Goal: Task Accomplishment & Management: Use online tool/utility

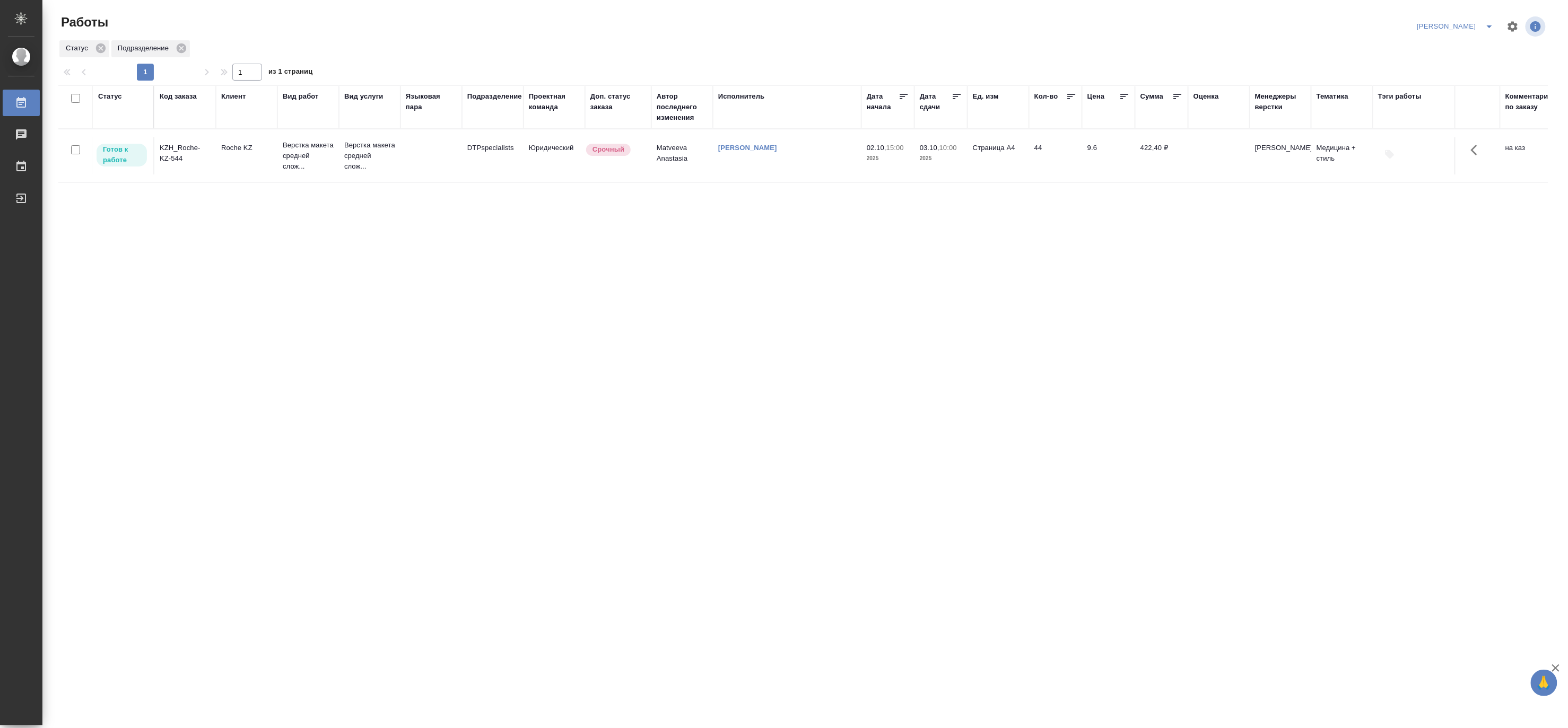
click at [518, 145] on td "DTPspecialists" at bounding box center [492, 156] width 61 height 37
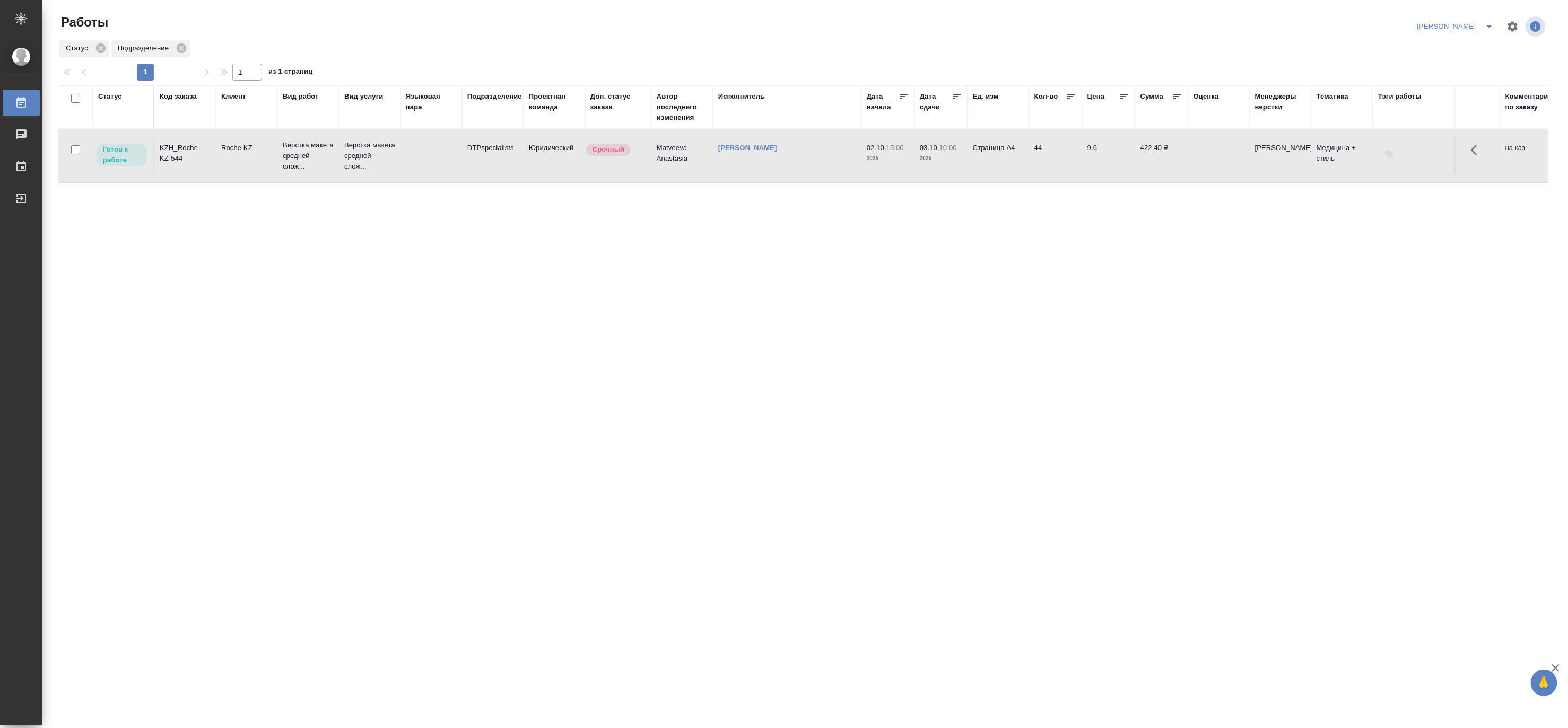
click at [518, 145] on td "DTPspecialists" at bounding box center [492, 156] width 61 height 37
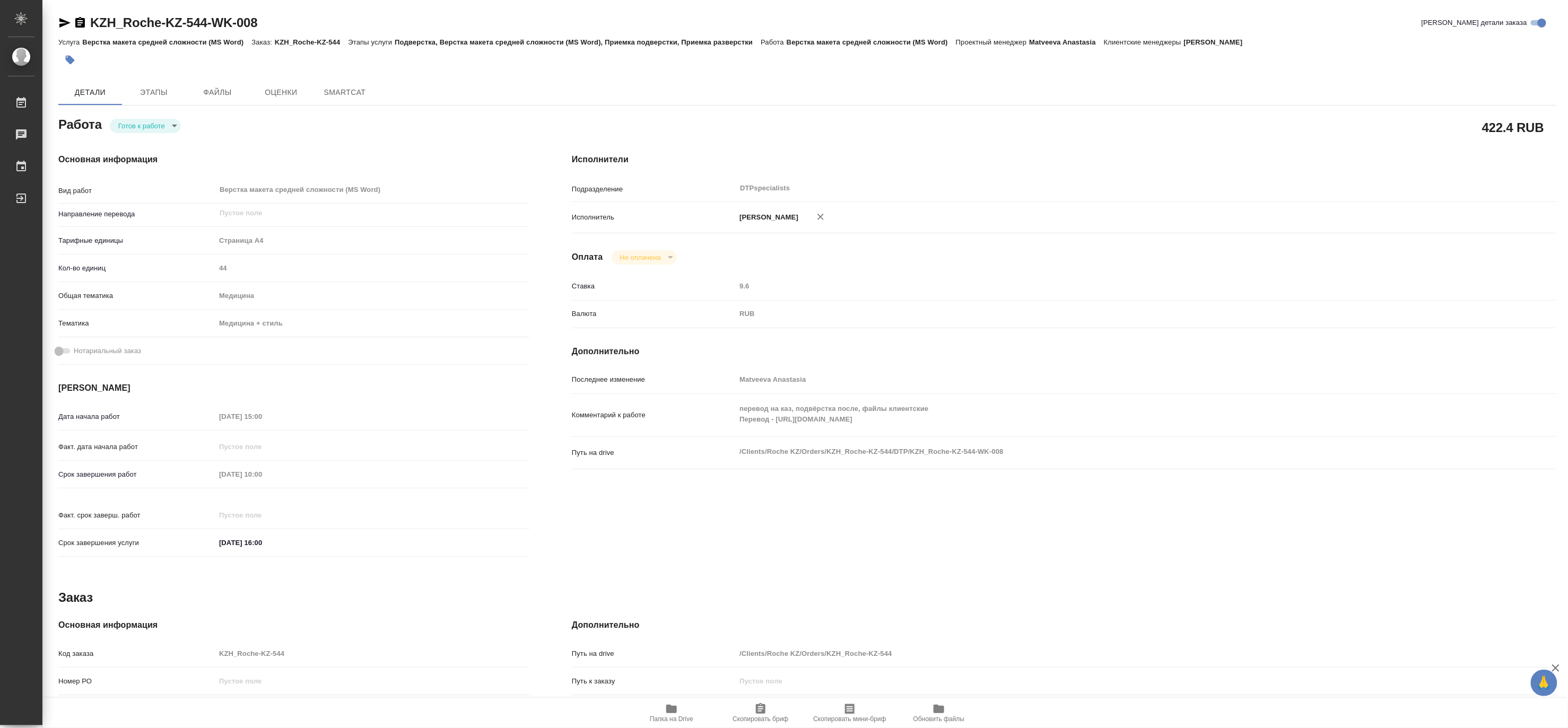
type textarea "x"
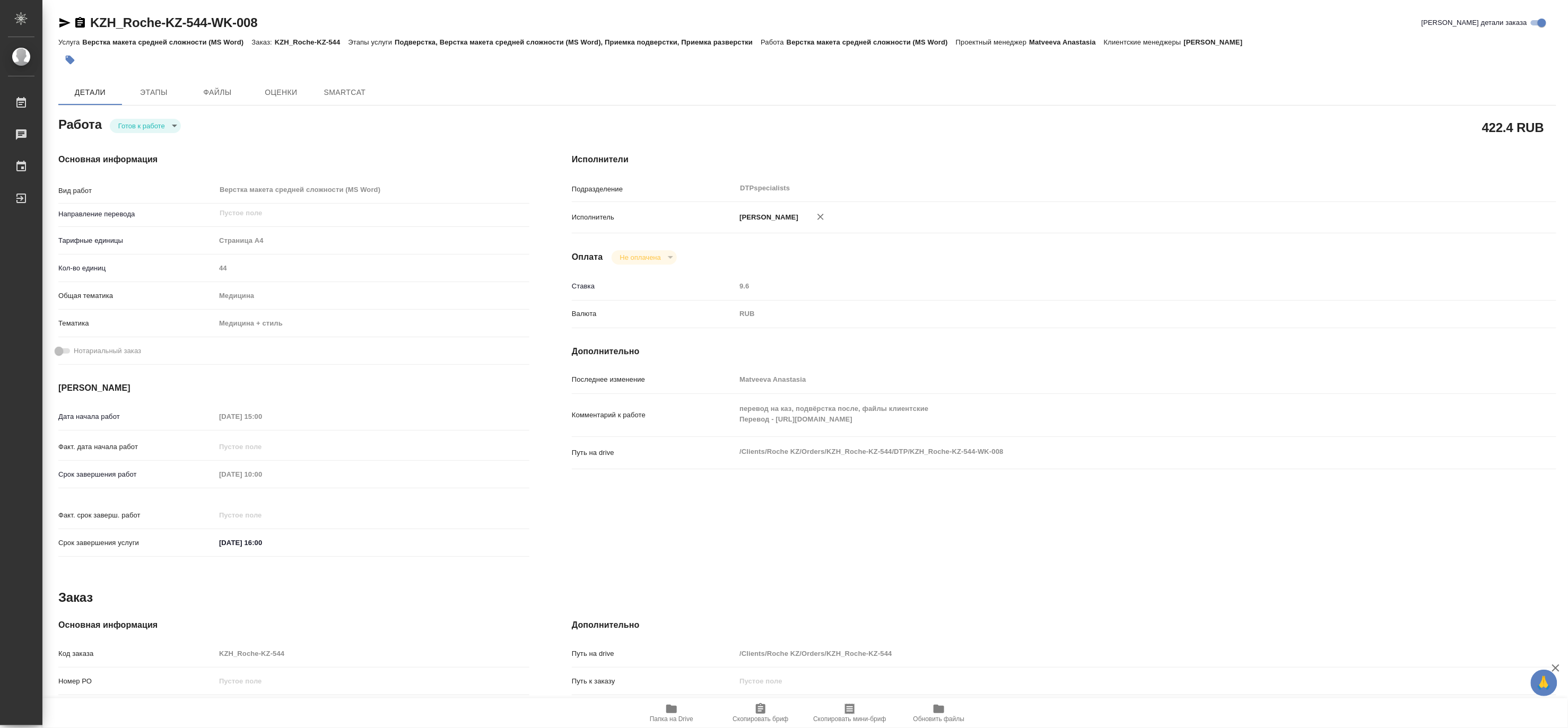
type textarea "x"
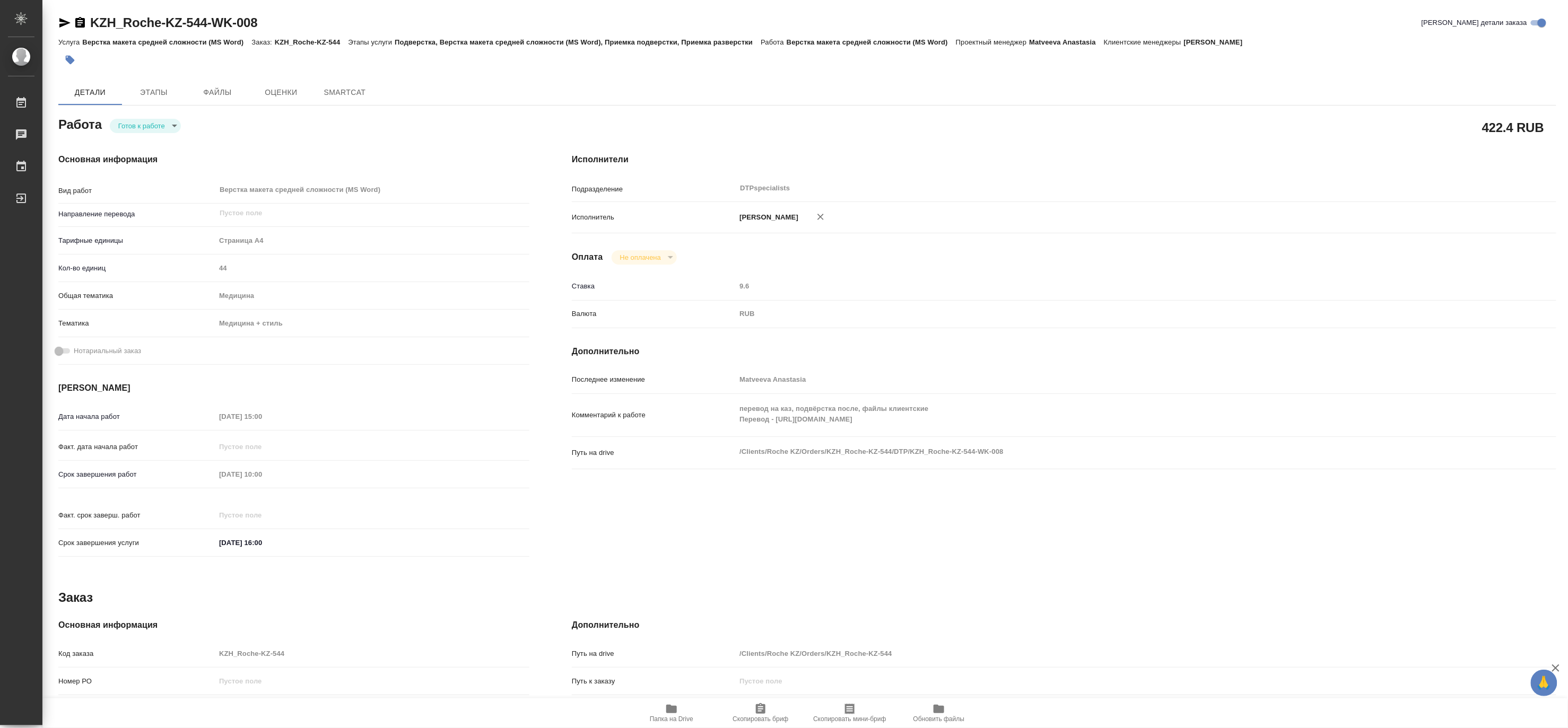
type textarea "x"
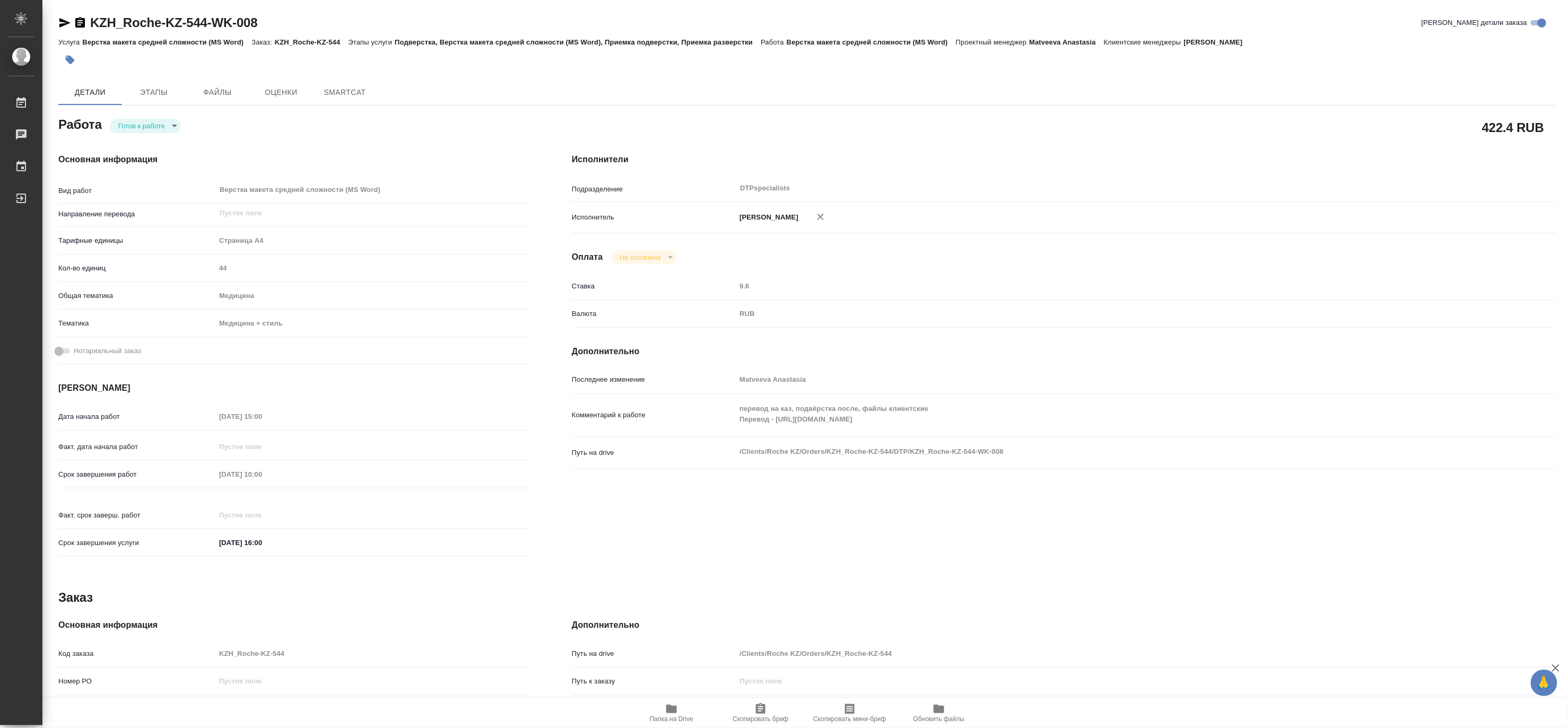
type textarea "x"
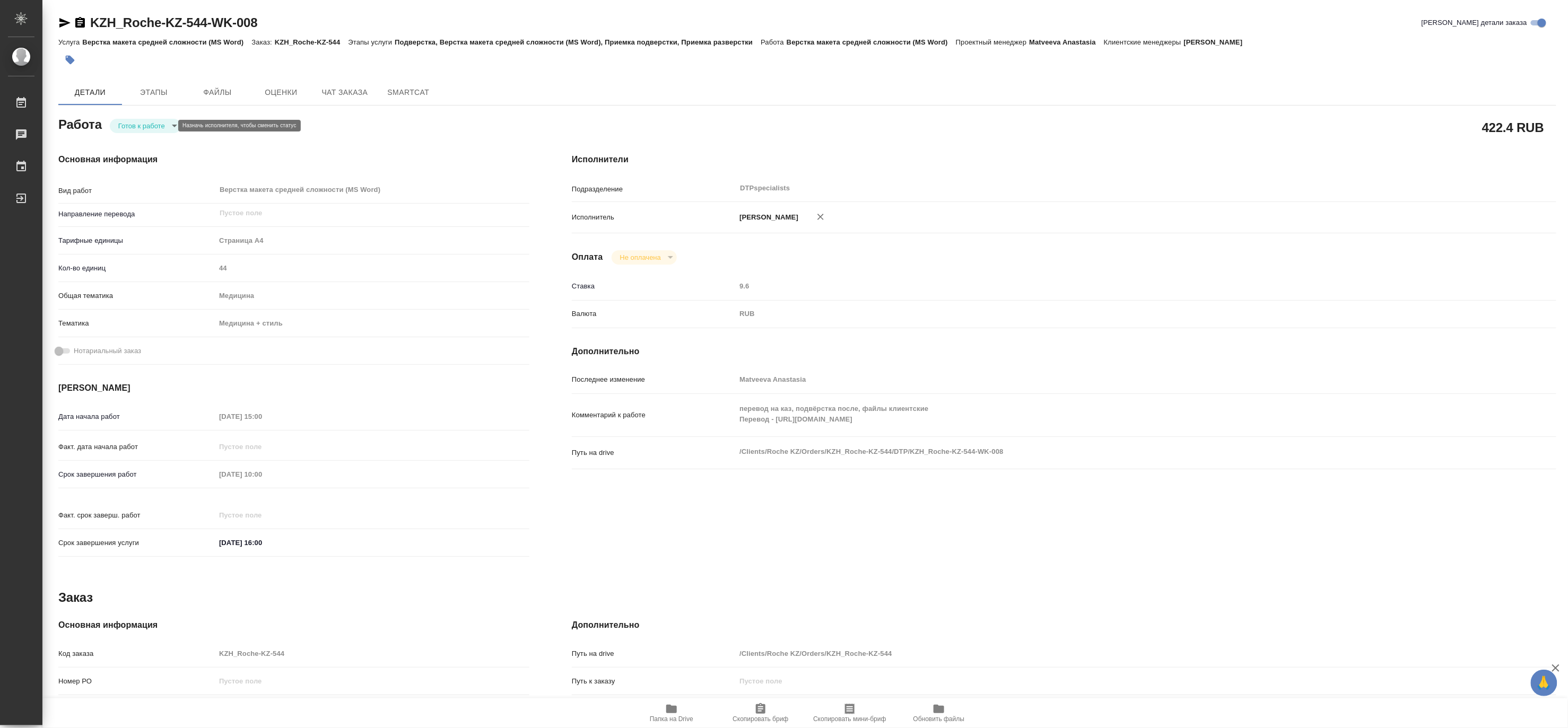
click at [131, 122] on body "🙏 .cls-1 fill:#fff; AWATERA Matveeva Maria Работы Чаты График Выйти KZH_Roche-K…" at bounding box center [784, 364] width 1568 height 728
type textarea "x"
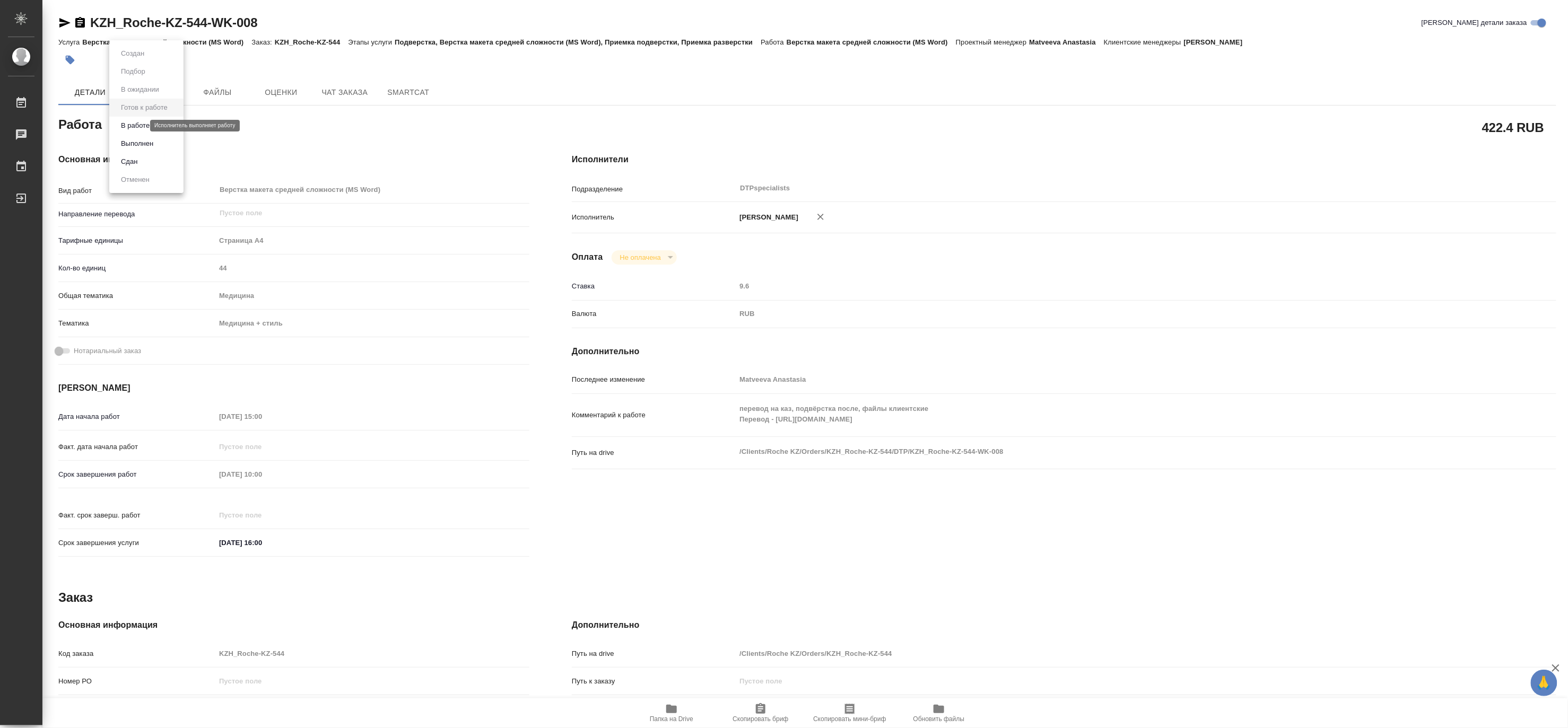
type textarea "x"
click at [123, 123] on button "В работе" at bounding box center [135, 125] width 35 height 12
type textarea "x"
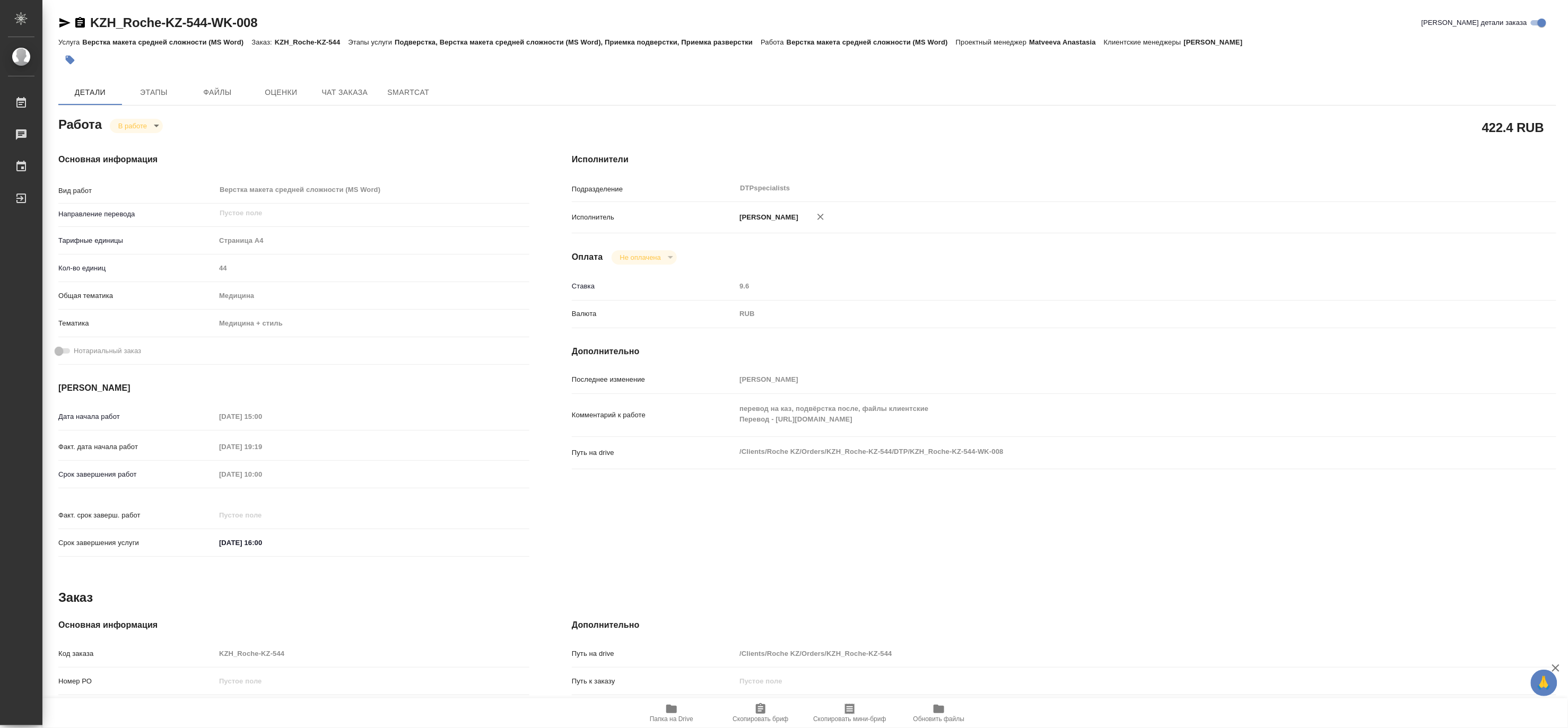
type textarea "x"
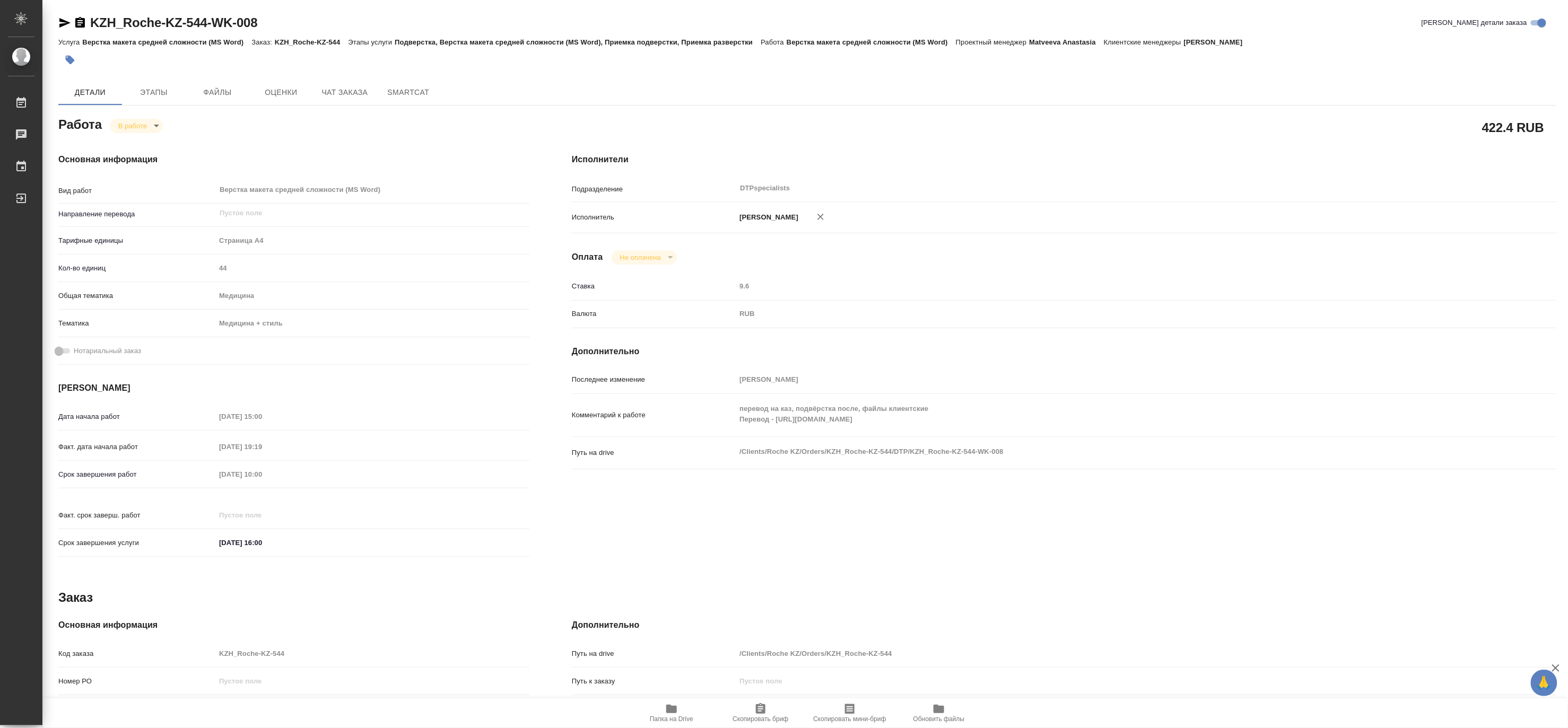
type textarea "x"
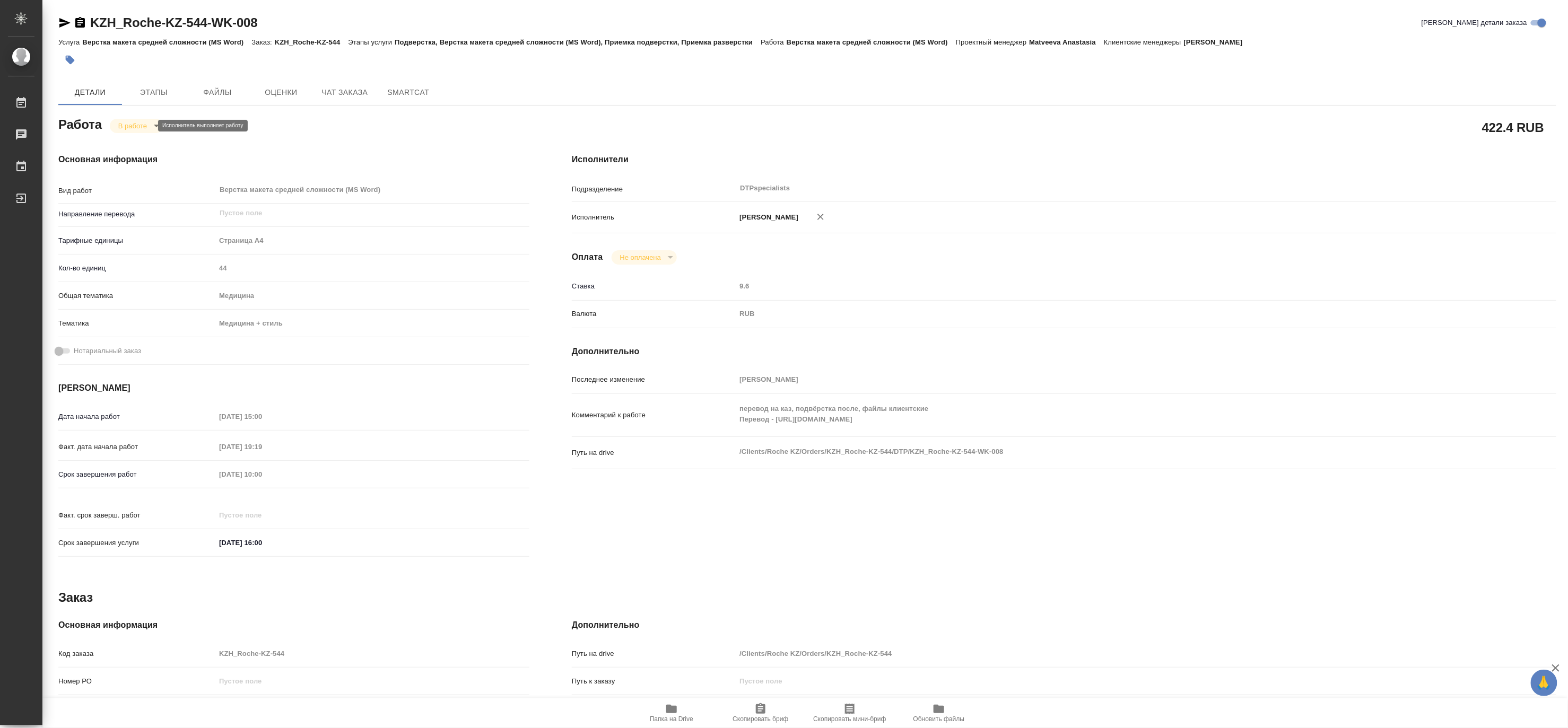
type textarea "x"
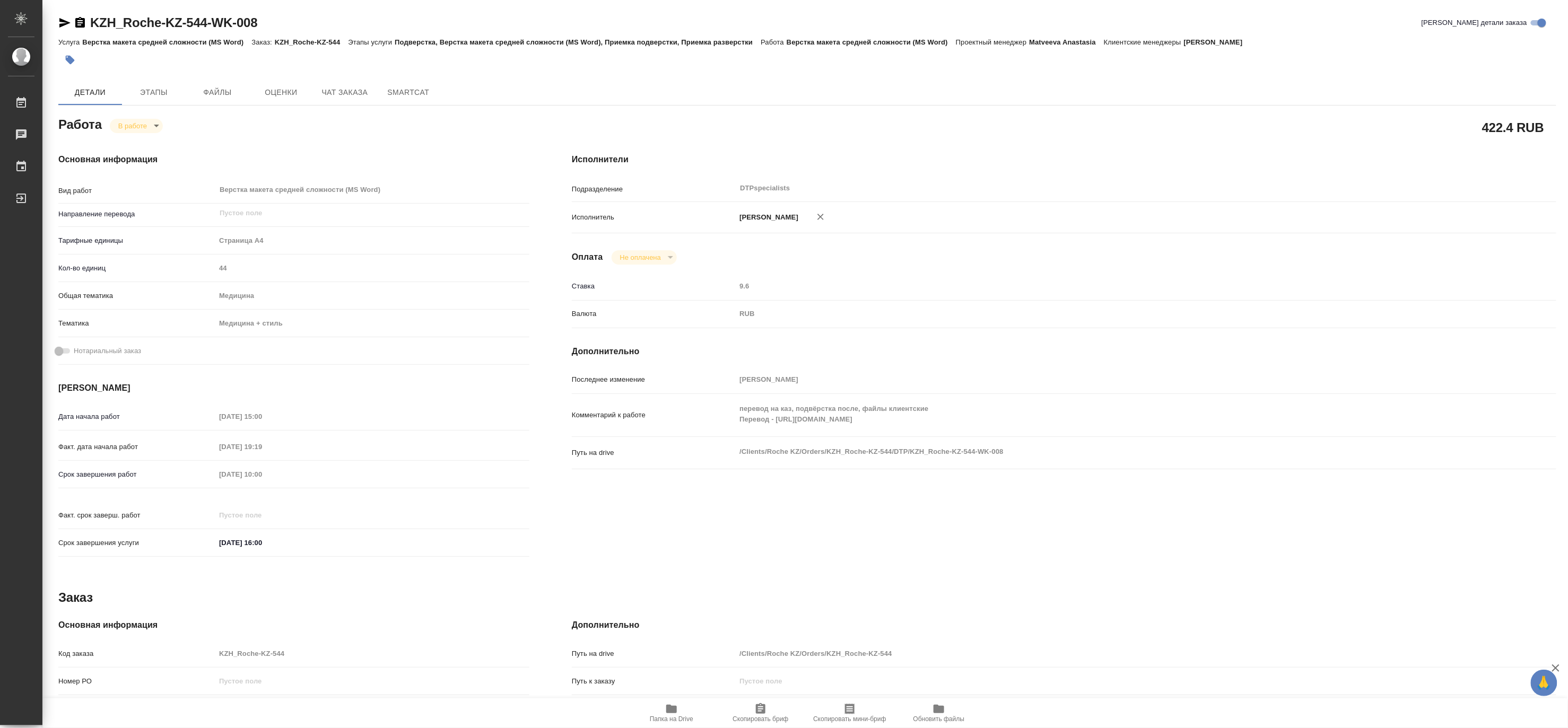
type textarea "x"
